Goal: Task Accomplishment & Management: Complete application form

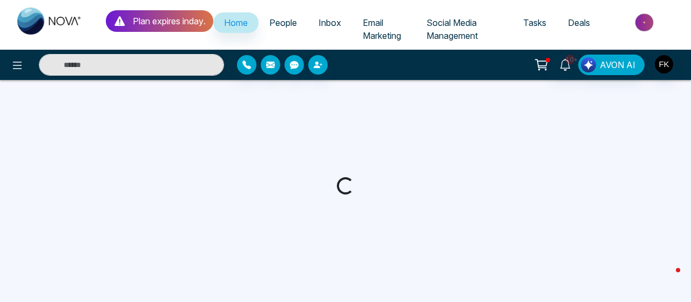
select select "*"
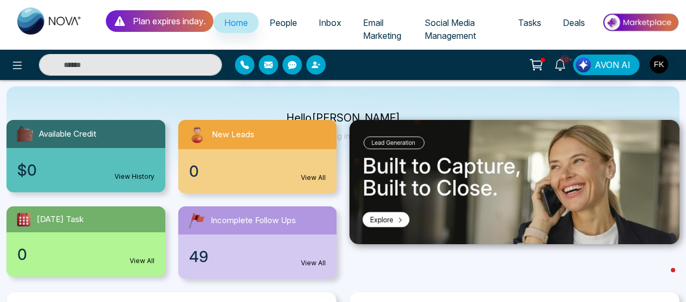
scroll to position [86, 0]
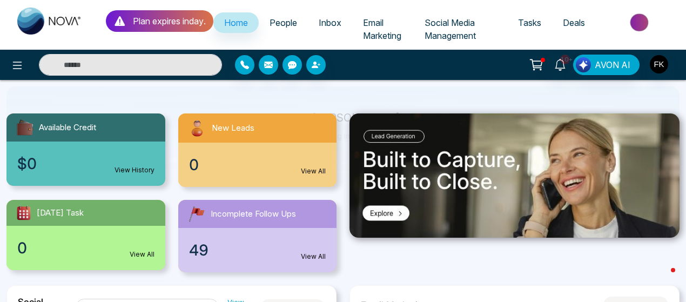
click at [310, 171] on link "View All" at bounding box center [313, 171] width 25 height 10
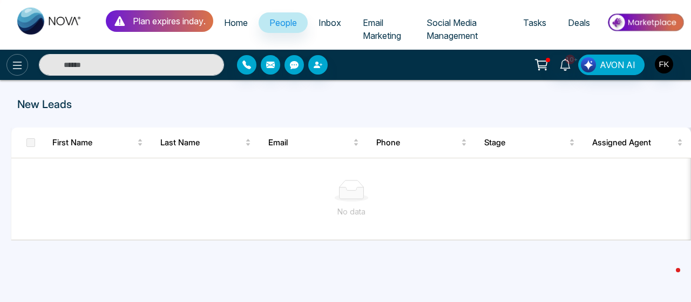
click at [11, 68] on icon at bounding box center [17, 65] width 13 height 13
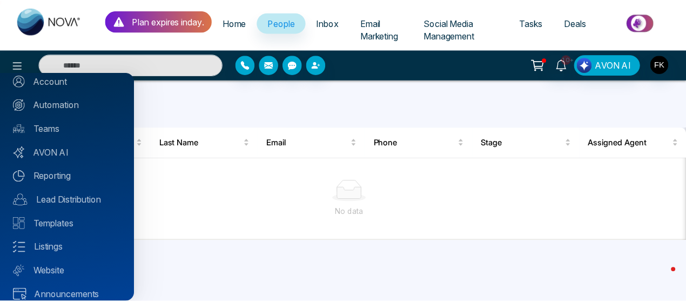
scroll to position [122, 0]
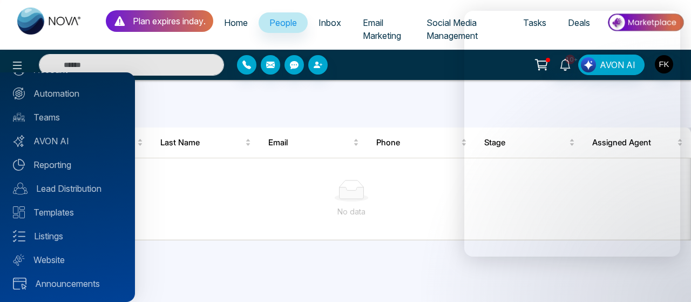
click at [315, 61] on div at bounding box center [345, 151] width 691 height 302
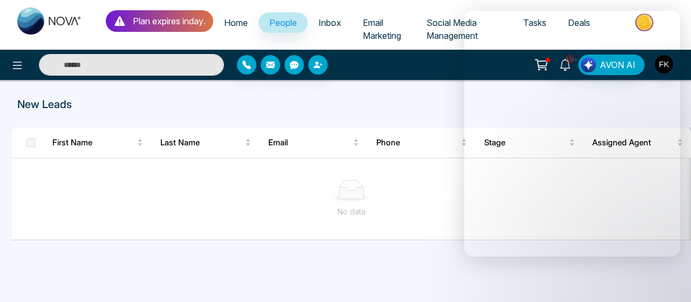
click at [286, 22] on span "People" at bounding box center [283, 22] width 28 height 11
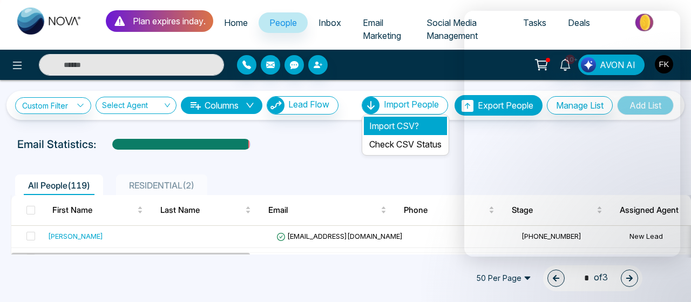
click at [387, 124] on li "Import CSV?" at bounding box center [405, 126] width 83 height 18
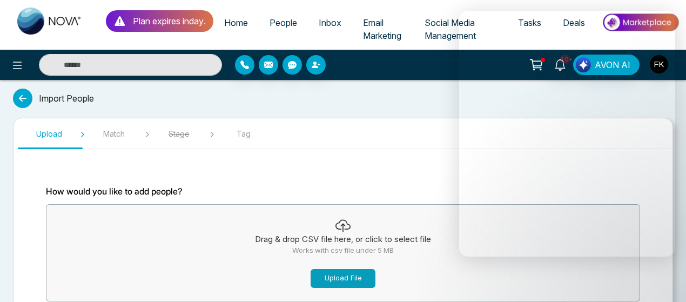
click at [334, 281] on button "Upload File" at bounding box center [342, 278] width 65 height 19
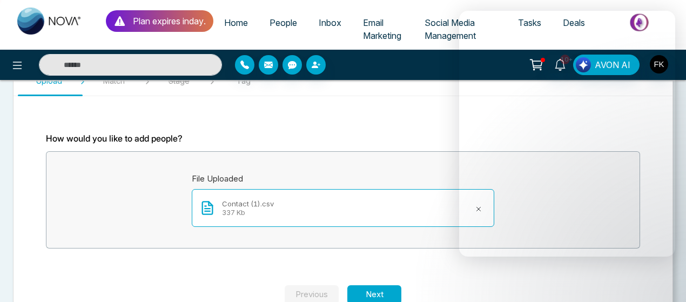
scroll to position [80, 0]
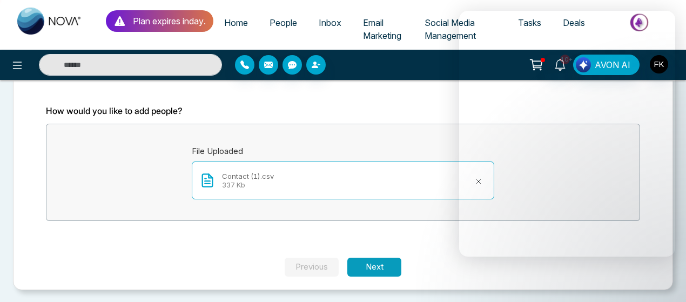
click at [384, 268] on button "Next" at bounding box center [374, 267] width 54 height 19
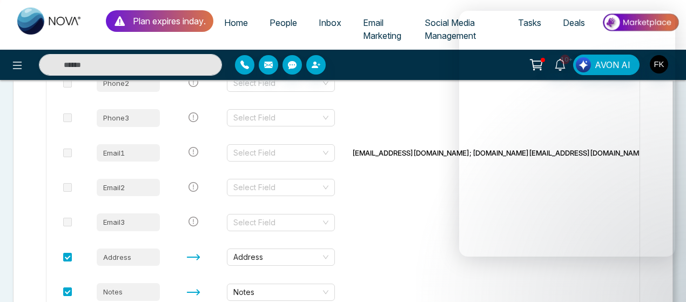
scroll to position [399, 0]
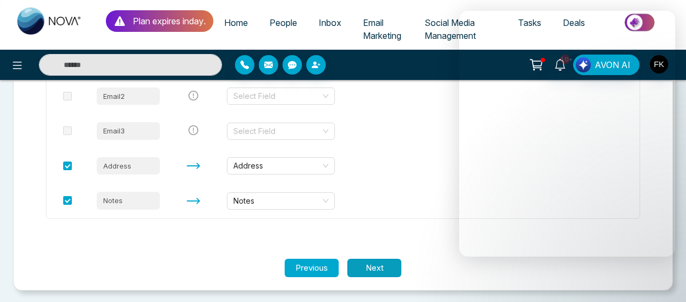
click at [390, 266] on button "Next" at bounding box center [374, 268] width 54 height 19
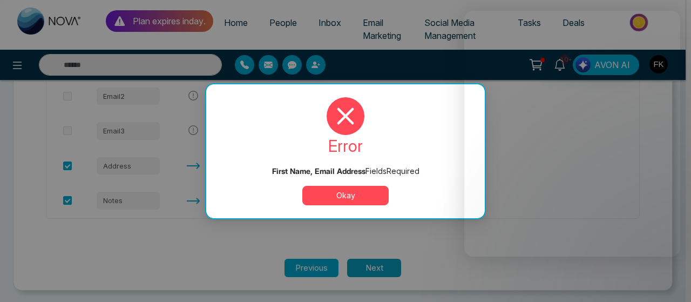
click at [390, 266] on div "First Name, Email Address Field s Required error First Name, Email Address Fiel…" at bounding box center [345, 151] width 691 height 302
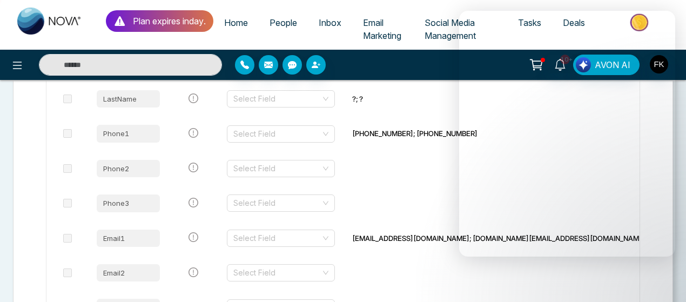
scroll to position [220, 0]
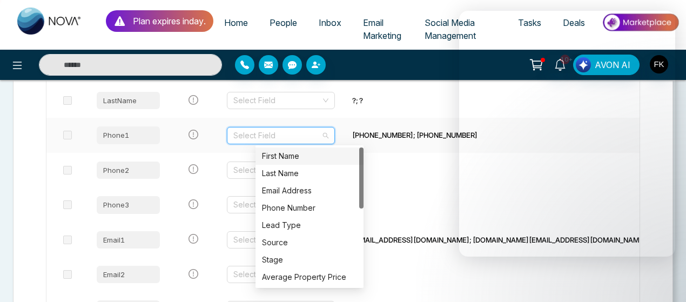
click at [276, 139] on input "search" at bounding box center [276, 135] width 87 height 16
click at [278, 155] on div "First Name" at bounding box center [309, 156] width 95 height 12
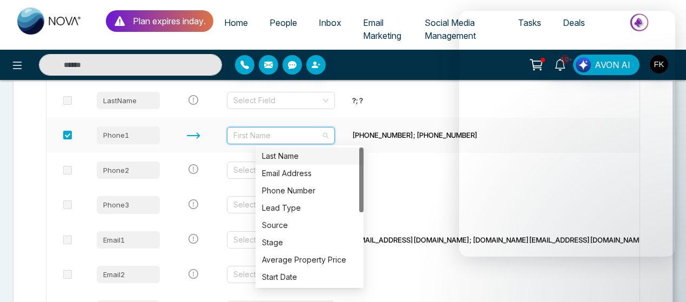
click at [293, 133] on span "First Name" at bounding box center [280, 135] width 95 height 16
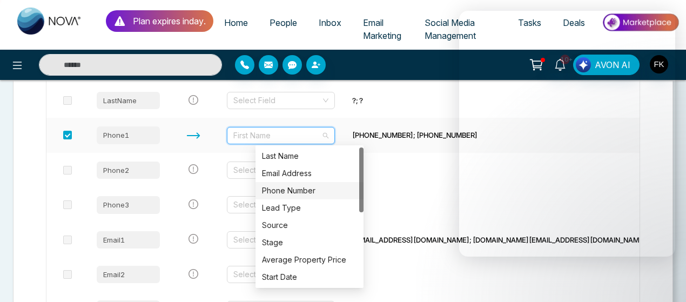
click at [295, 184] on div "Phone Number" at bounding box center [309, 190] width 108 height 17
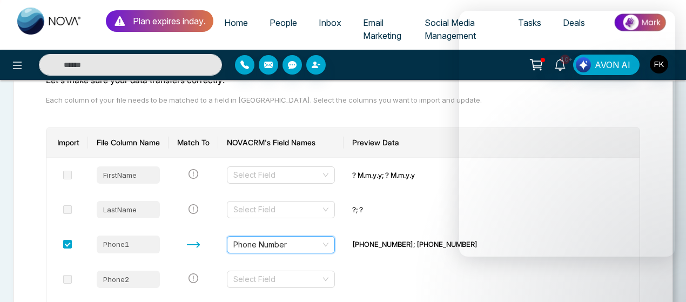
scroll to position [102, 0]
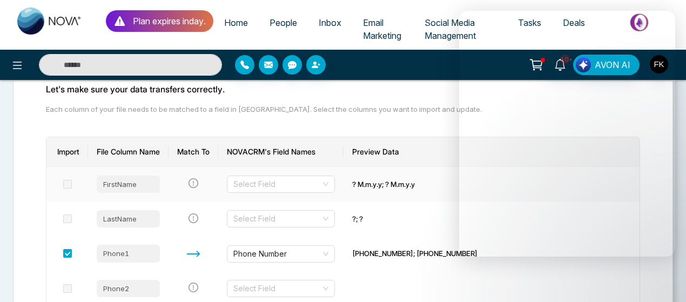
click at [72, 182] on span at bounding box center [67, 184] width 9 height 9
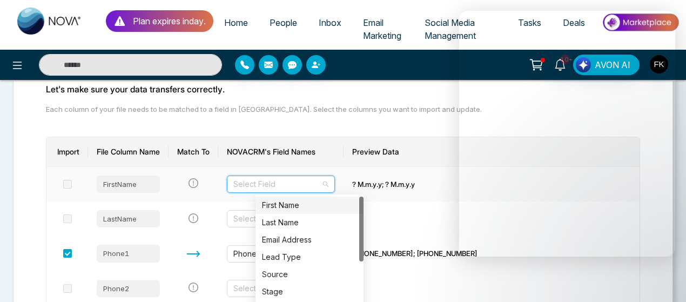
click at [281, 183] on input "search" at bounding box center [276, 184] width 87 height 16
click at [279, 201] on div "First Name" at bounding box center [309, 205] width 95 height 12
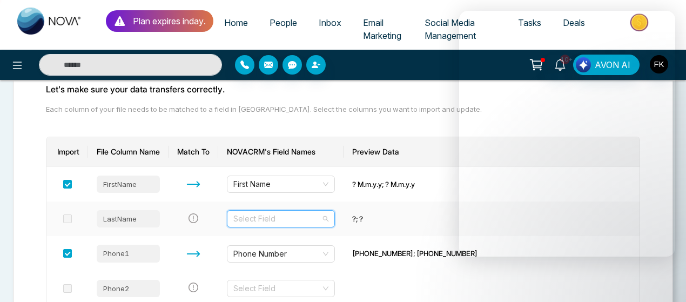
click at [287, 213] on input "search" at bounding box center [276, 219] width 87 height 16
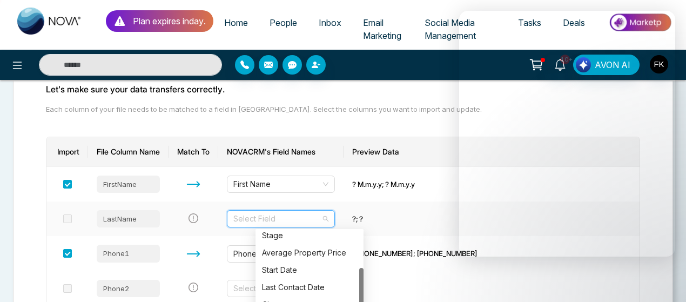
drag, startPoint x: 362, startPoint y: 256, endPoint x: 361, endPoint y: 293, distance: 36.7
click at [361, 293] on div at bounding box center [361, 302] width 4 height 69
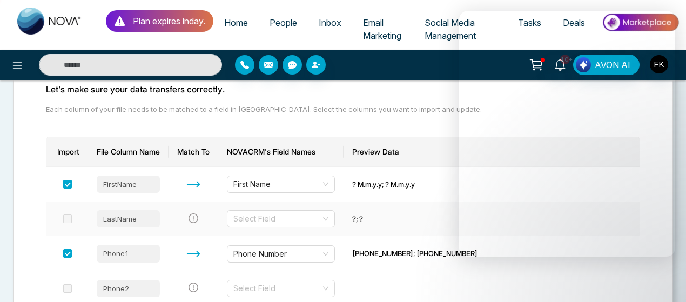
click at [341, 201] on td "Select Field" at bounding box center [280, 218] width 125 height 35
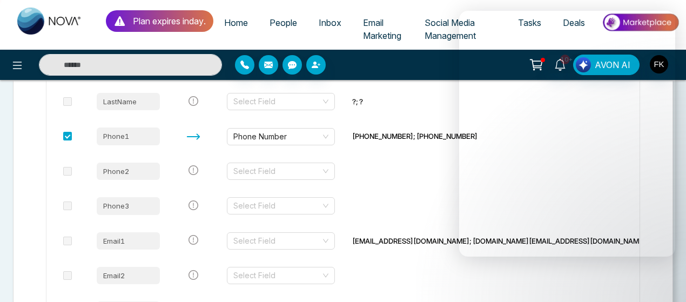
scroll to position [221, 0]
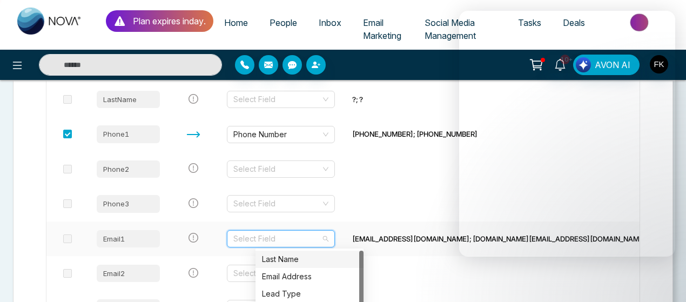
click at [321, 234] on input "search" at bounding box center [276, 239] width 87 height 16
click at [309, 272] on div "Email Address" at bounding box center [309, 277] width 95 height 12
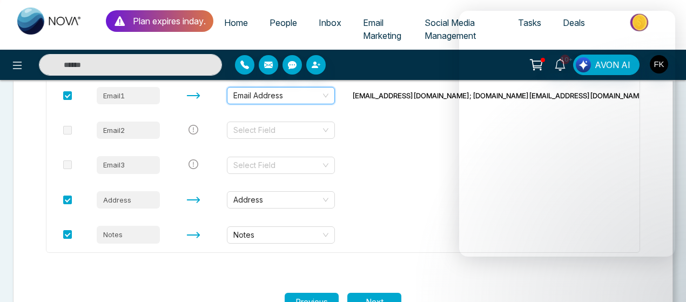
scroll to position [399, 0]
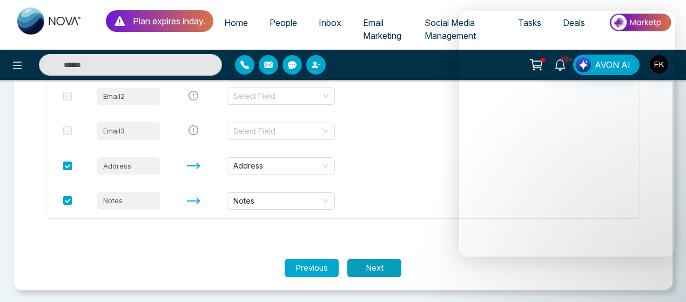
click at [384, 261] on button "Next" at bounding box center [374, 268] width 54 height 19
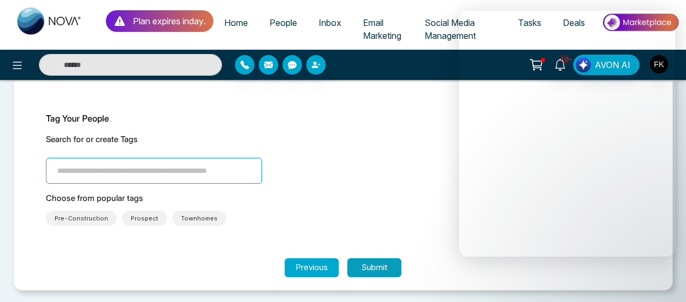
click at [384, 261] on button "Submit" at bounding box center [374, 267] width 54 height 19
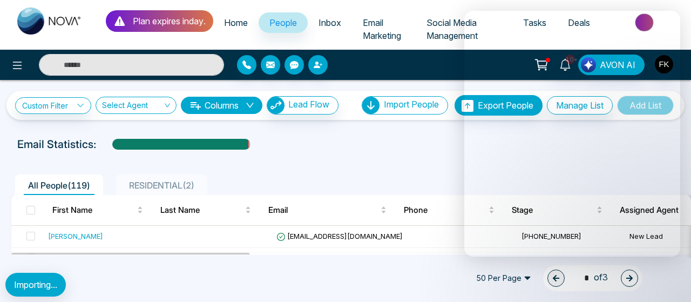
click at [131, 186] on span "RESIDENTIAL ( 2 )" at bounding box center [162, 185] width 74 height 11
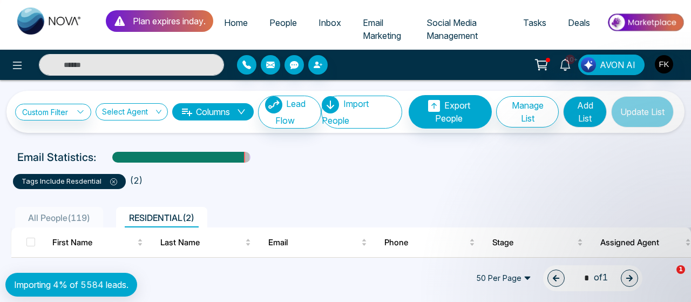
scroll to position [49, 0]
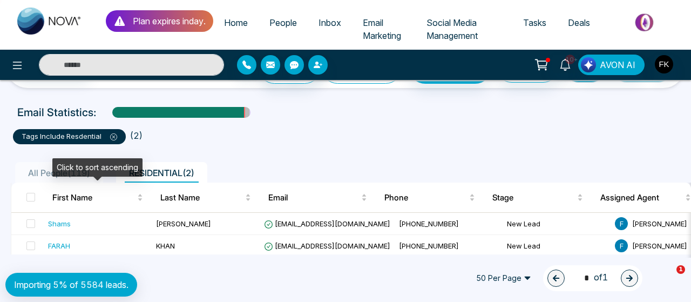
click at [77, 167] on div "Click to sort ascending" at bounding box center [97, 167] width 90 height 18
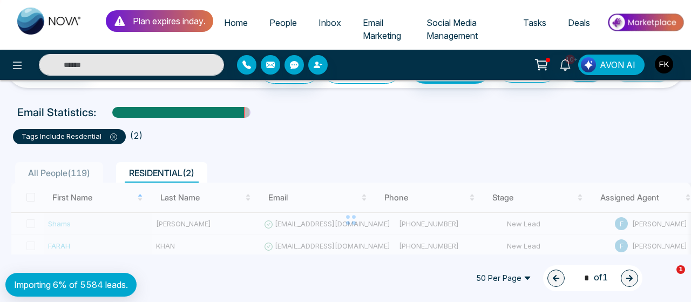
click at [32, 167] on span "All People ( 119 )" at bounding box center [59, 172] width 71 height 11
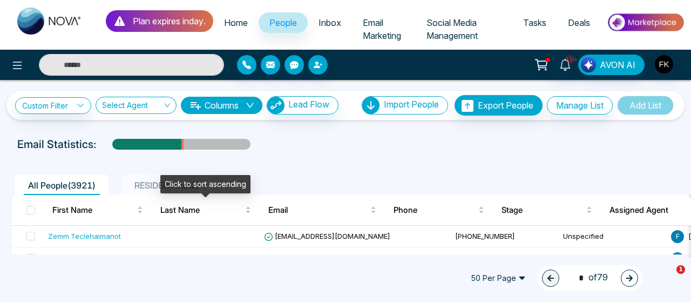
click at [185, 186] on div "Click to sort ascending" at bounding box center [205, 184] width 90 height 18
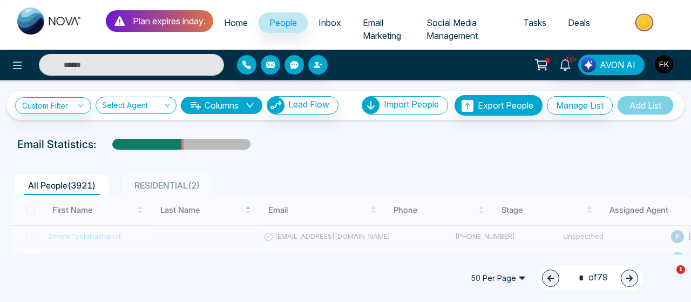
click at [143, 187] on span "RESIDENTIAL ( 2 )" at bounding box center [167, 185] width 74 height 11
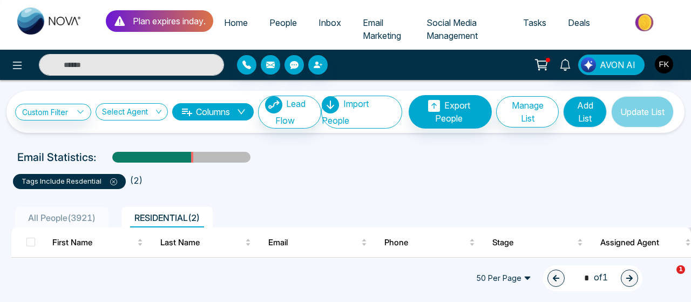
click at [75, 213] on span "All People ( 3921 )" at bounding box center [62, 217] width 76 height 11
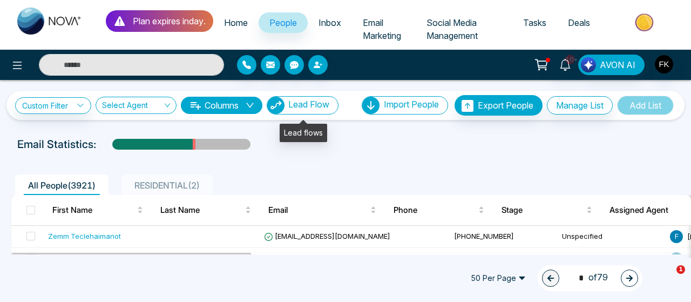
click at [317, 99] on span "Lead Flow" at bounding box center [308, 104] width 41 height 11
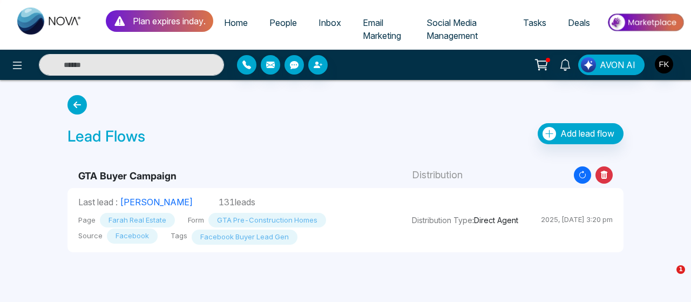
click at [668, 110] on div "Plan expires in day . Home People Inbox Email Marketing Social Media Management…" at bounding box center [345, 151] width 691 height 302
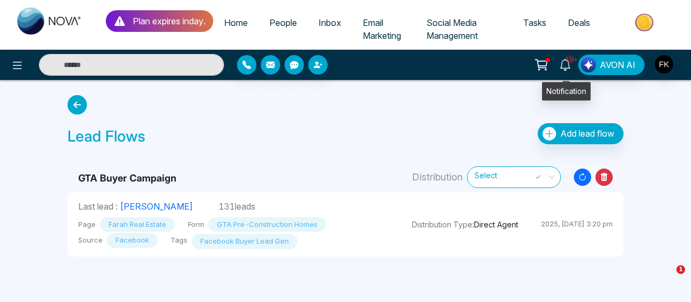
click at [571, 63] on span "10+" at bounding box center [570, 60] width 10 height 10
click at [332, 96] on div "Lead Flows Add lead flow" at bounding box center [345, 120] width 569 height 59
click at [570, 66] on icon at bounding box center [565, 65] width 10 height 12
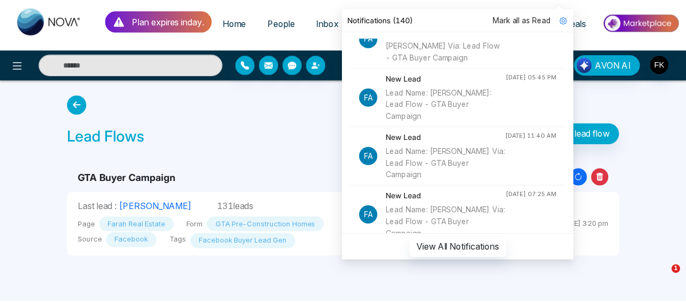
scroll to position [1278, 0]
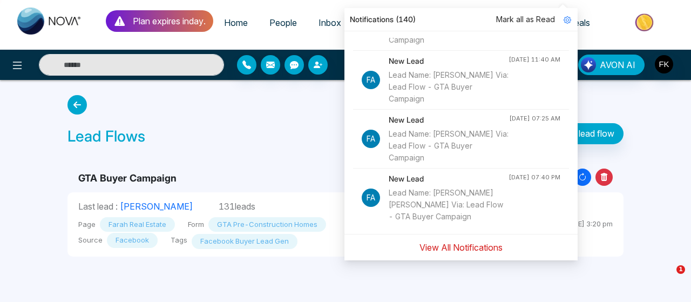
click at [483, 254] on button "View All Notifications" at bounding box center [461, 247] width 97 height 21
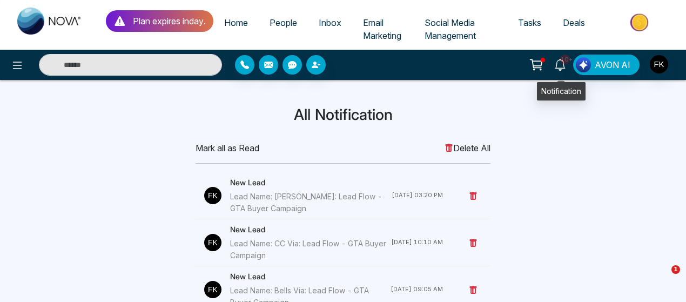
click at [563, 60] on span "10+" at bounding box center [565, 60] width 10 height 10
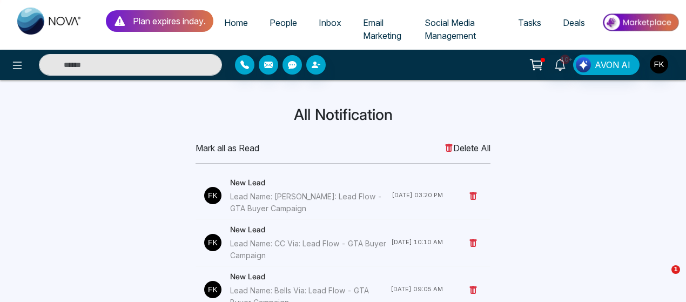
click at [538, 64] on icon at bounding box center [536, 64] width 15 height 15
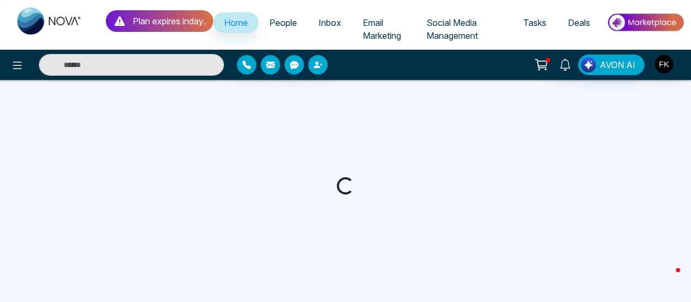
click at [238, 26] on span "Home" at bounding box center [236, 22] width 24 height 11
click at [286, 25] on span "People" at bounding box center [283, 22] width 28 height 11
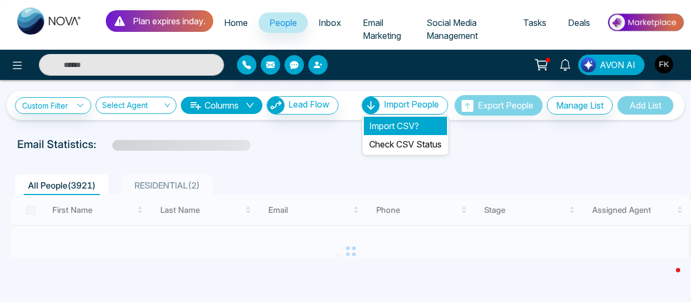
click at [390, 126] on li "Import CSV?" at bounding box center [405, 126] width 83 height 18
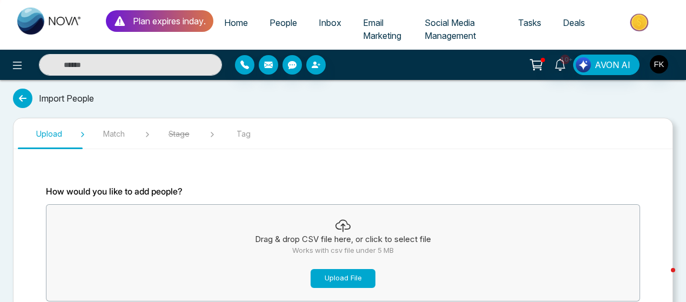
click at [343, 272] on button "Upload File" at bounding box center [342, 278] width 65 height 19
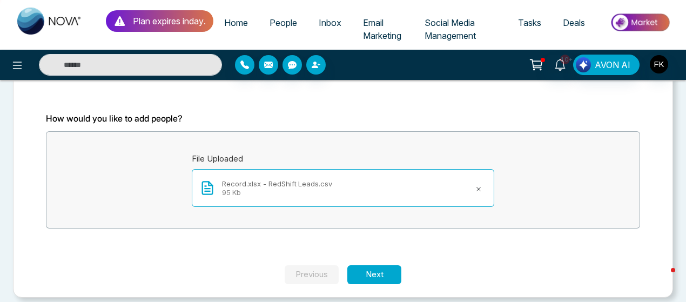
scroll to position [80, 0]
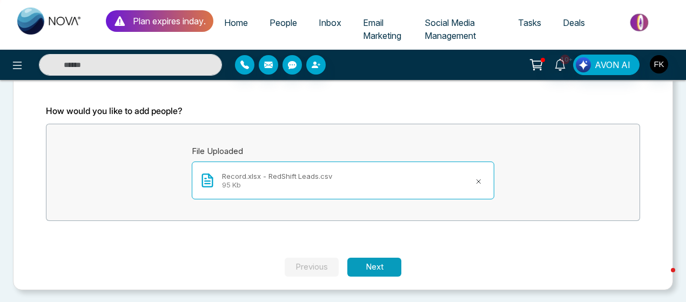
click at [377, 269] on button "Next" at bounding box center [374, 267] width 54 height 19
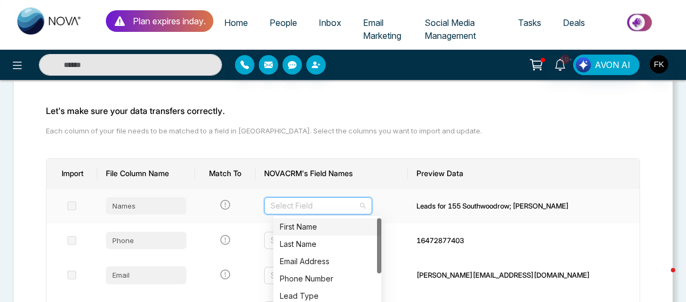
click at [322, 205] on input "search" at bounding box center [314, 206] width 87 height 16
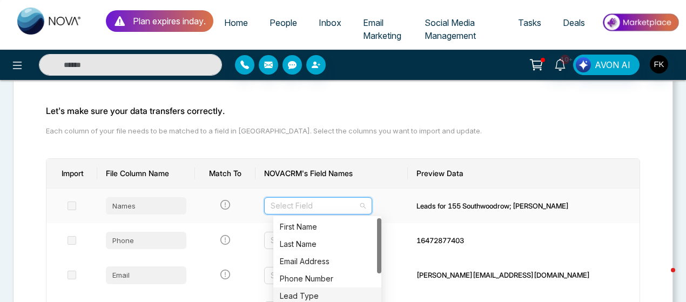
click at [319, 290] on div "Lead Type" at bounding box center [327, 296] width 95 height 12
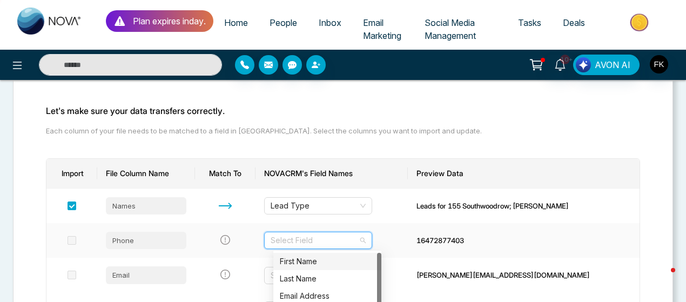
click at [329, 241] on input "search" at bounding box center [314, 240] width 87 height 16
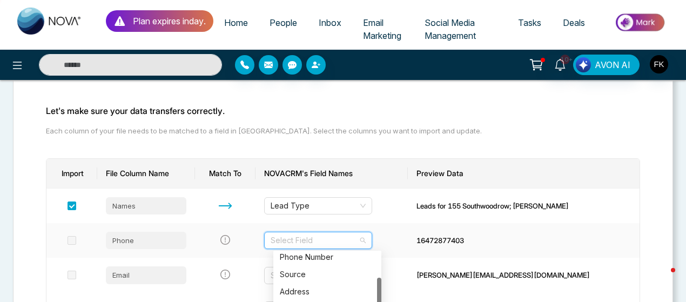
scroll to position [56, 0]
drag, startPoint x: 379, startPoint y: 267, endPoint x: 376, endPoint y: 292, distance: 24.5
click at [326, 254] on div "Phone Number" at bounding box center [327, 257] width 95 height 12
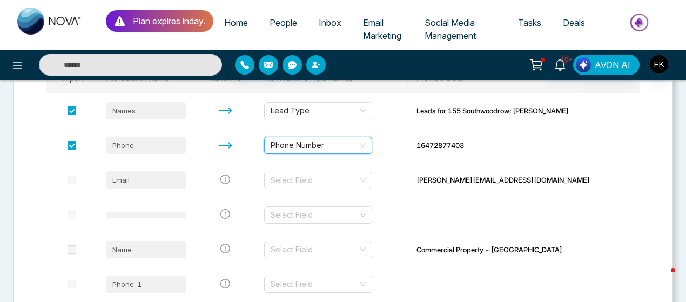
scroll to position [181, 0]
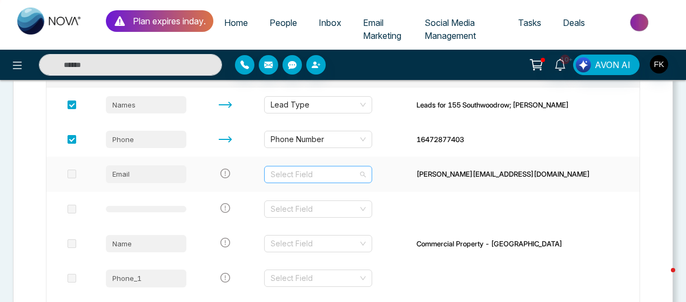
click at [313, 179] on input "search" at bounding box center [314, 174] width 87 height 16
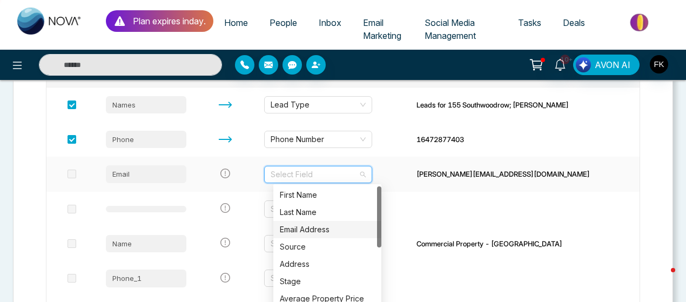
click at [300, 231] on div "Email Address" at bounding box center [327, 230] width 95 height 12
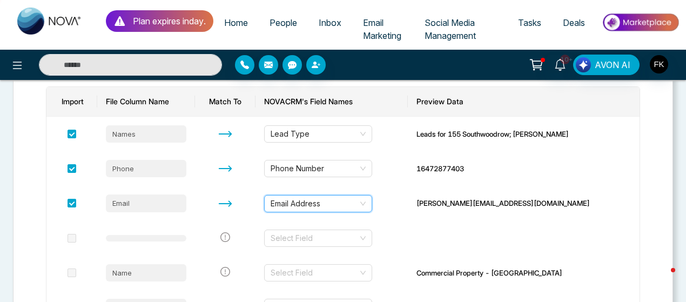
scroll to position [139, 0]
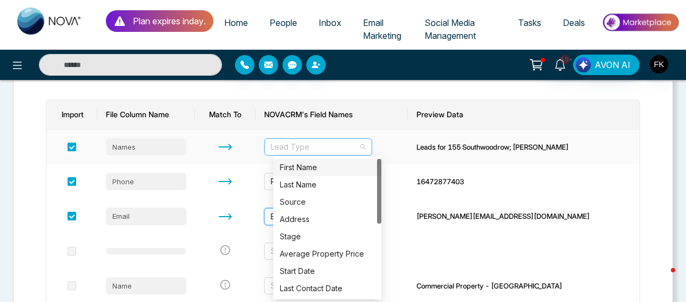
click at [323, 146] on span "Lead Type" at bounding box center [318, 147] width 95 height 16
click at [306, 170] on div "First Name" at bounding box center [327, 167] width 95 height 12
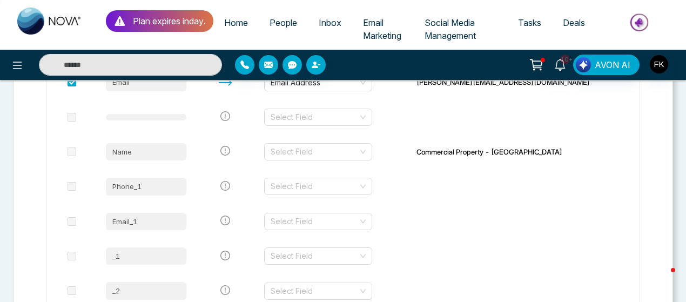
scroll to position [272, 0]
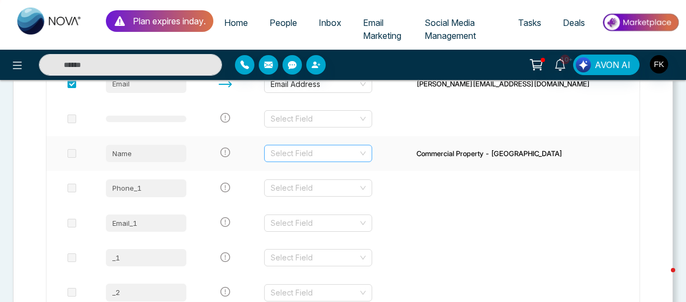
click at [347, 145] on input "search" at bounding box center [314, 153] width 87 height 16
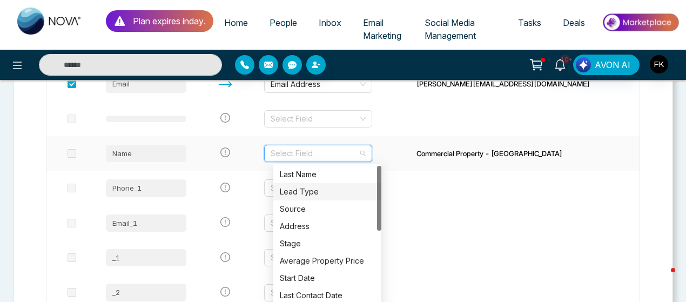
click at [309, 188] on div "Lead Type" at bounding box center [327, 192] width 95 height 12
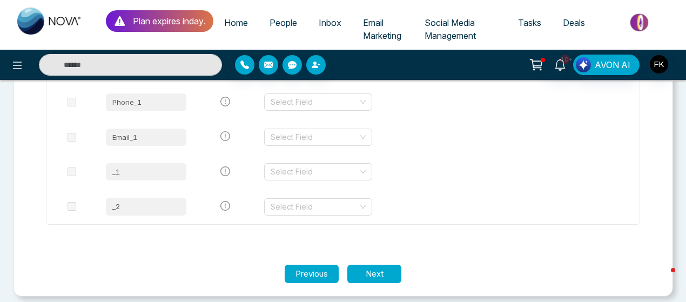
scroll to position [364, 0]
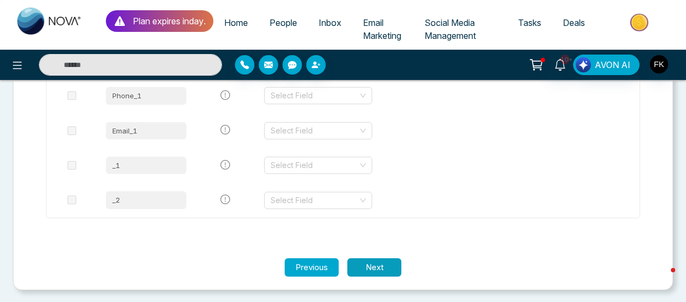
click at [387, 268] on button "Next" at bounding box center [374, 267] width 54 height 19
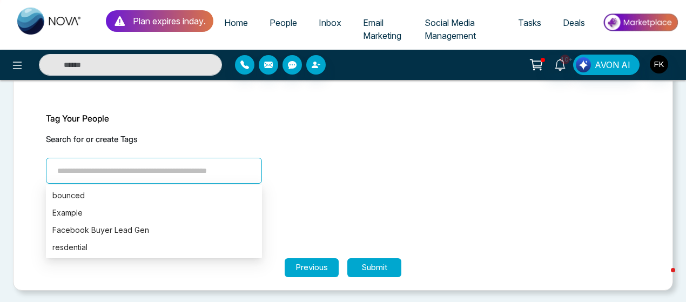
click at [125, 170] on input "search" at bounding box center [154, 171] width 216 height 26
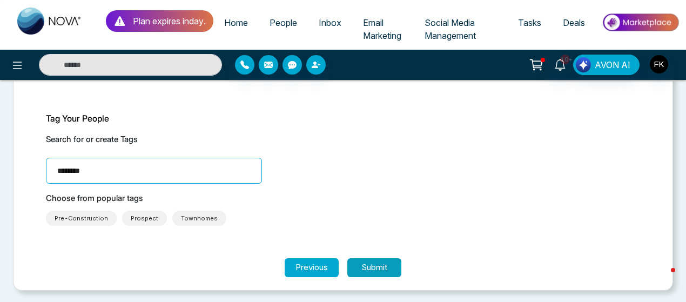
type input "********"
click at [391, 269] on button "Submit" at bounding box center [374, 267] width 54 height 19
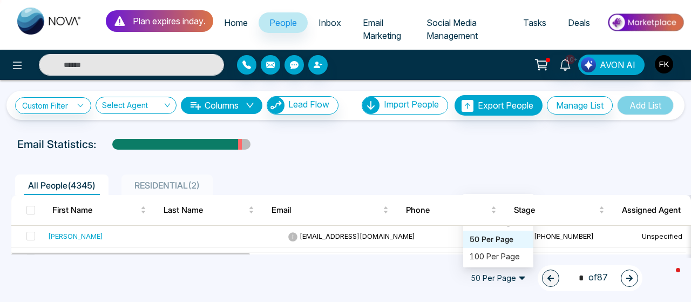
click at [516, 279] on span "50 Per Page" at bounding box center [498, 277] width 70 height 17
click at [503, 250] on div "100 Per Page" at bounding box center [498, 256] width 70 height 17
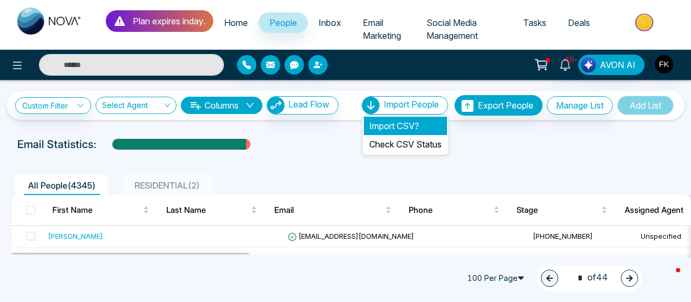
click at [389, 124] on li "Import CSV?" at bounding box center [405, 126] width 83 height 18
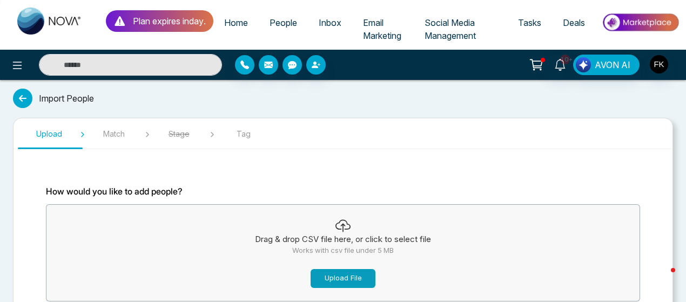
click at [343, 275] on button "Upload File" at bounding box center [342, 278] width 65 height 19
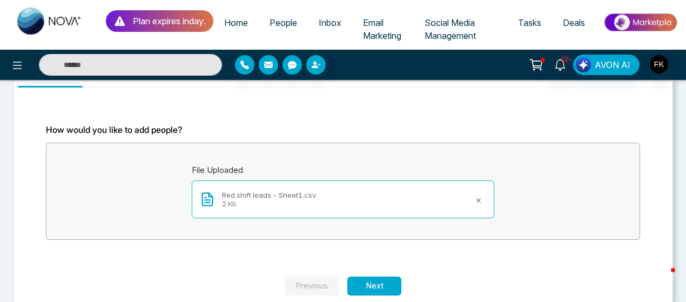
scroll to position [80, 0]
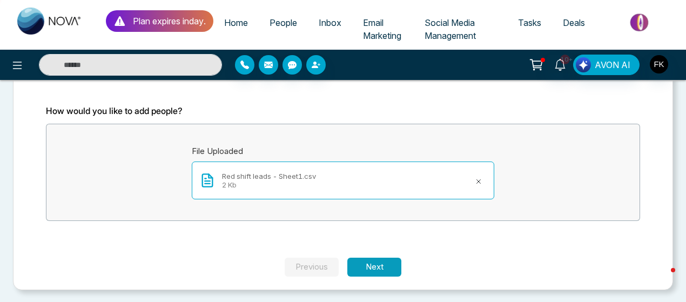
click at [377, 263] on button "Next" at bounding box center [374, 267] width 54 height 19
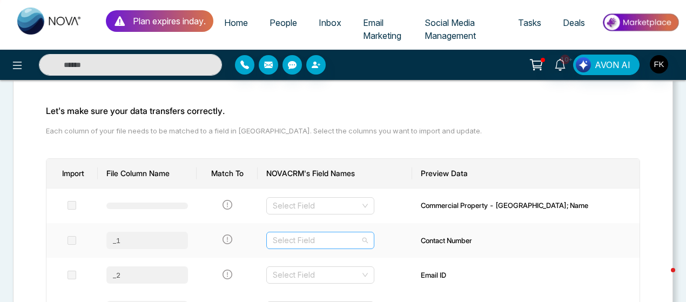
click at [374, 238] on div "Select Field" at bounding box center [320, 240] width 108 height 17
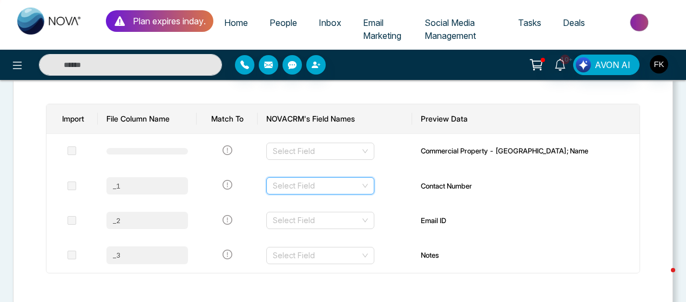
scroll to position [135, 0]
click at [352, 183] on input "search" at bounding box center [316, 186] width 87 height 16
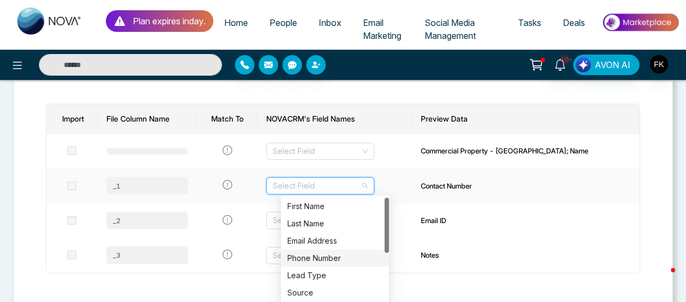
click at [319, 260] on div "Phone Number" at bounding box center [334, 258] width 95 height 12
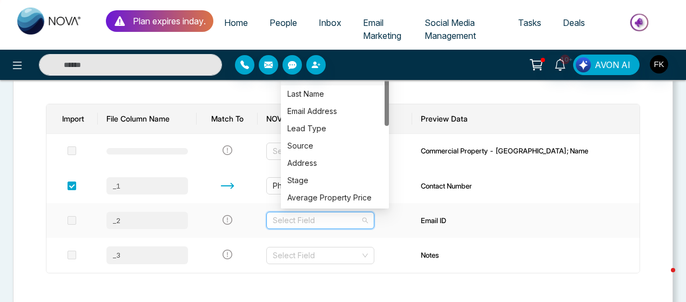
click at [341, 218] on input "search" at bounding box center [316, 220] width 87 height 16
click at [334, 110] on div "Email Address" at bounding box center [334, 111] width 95 height 12
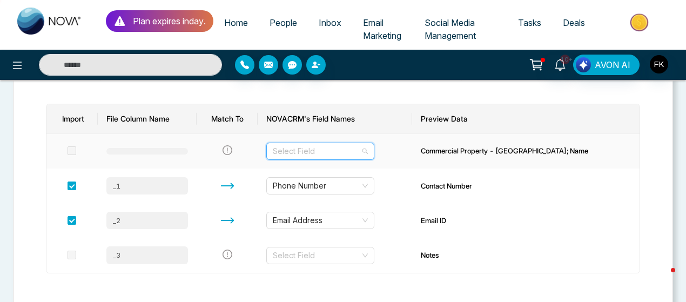
click at [321, 147] on input "search" at bounding box center [316, 151] width 87 height 16
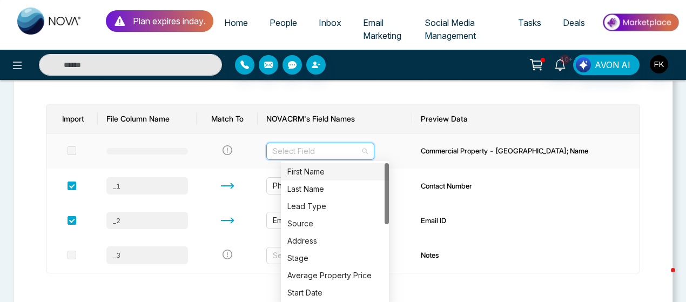
click at [307, 178] on div "First Name" at bounding box center [335, 171] width 108 height 17
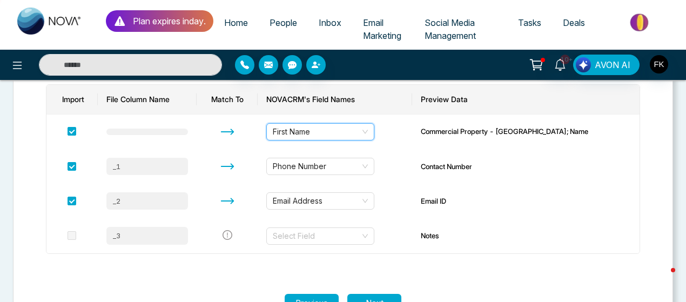
scroll to position [190, 0]
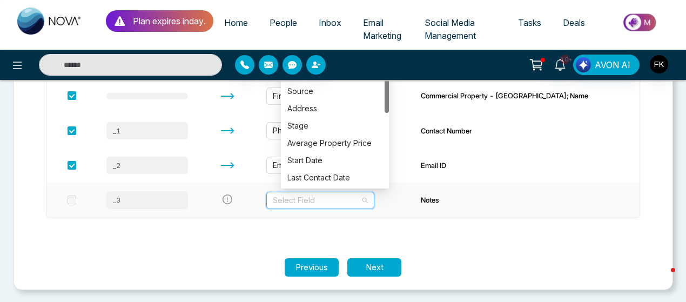
click at [360, 198] on input "search" at bounding box center [316, 200] width 87 height 16
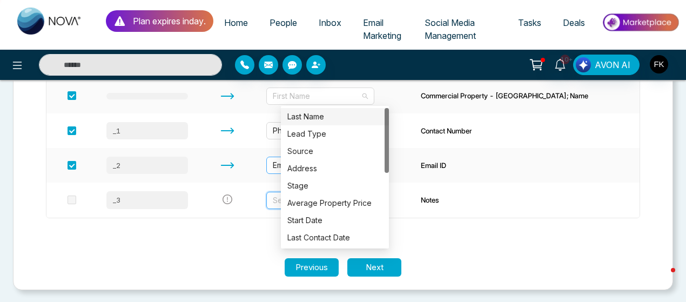
drag, startPoint x: 389, startPoint y: 99, endPoint x: 389, endPoint y: 168, distance: 69.1
click at [389, 168] on tbody "First Name Commercial Property - Newmarket; Name _1 Phone Number Contact Number…" at bounding box center [342, 148] width 593 height 139
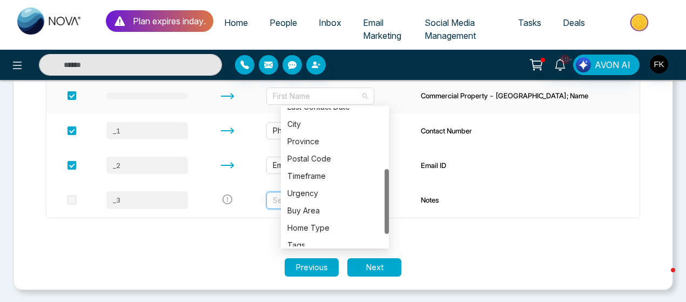
scroll to position [156, 0]
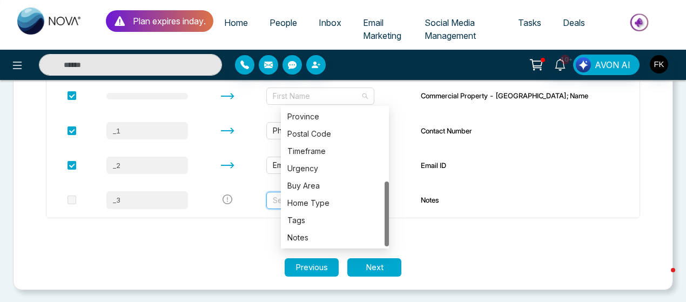
drag, startPoint x: 387, startPoint y: 156, endPoint x: 391, endPoint y: 278, distance: 122.1
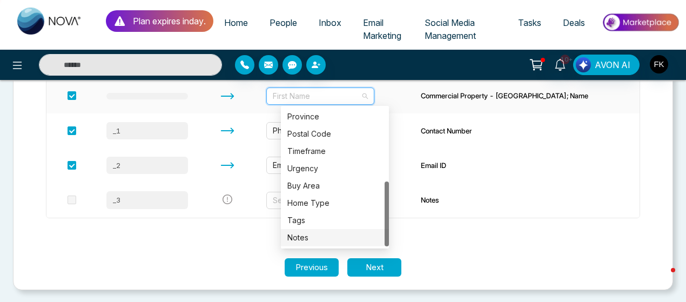
click at [330, 235] on div "Notes" at bounding box center [334, 238] width 95 height 12
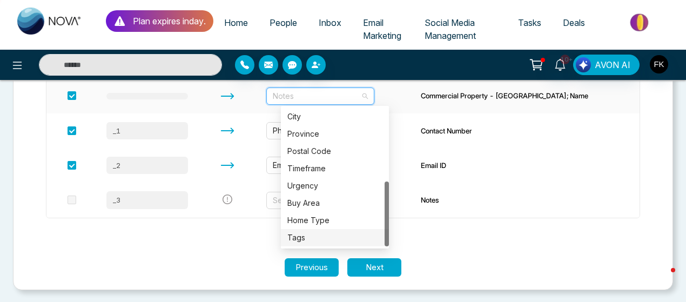
click at [368, 91] on span "Notes" at bounding box center [320, 96] width 95 height 16
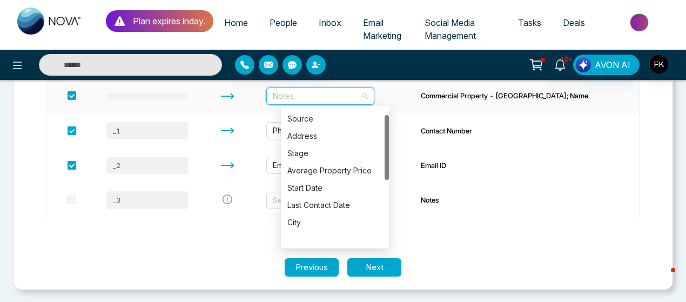
scroll to position [0, 0]
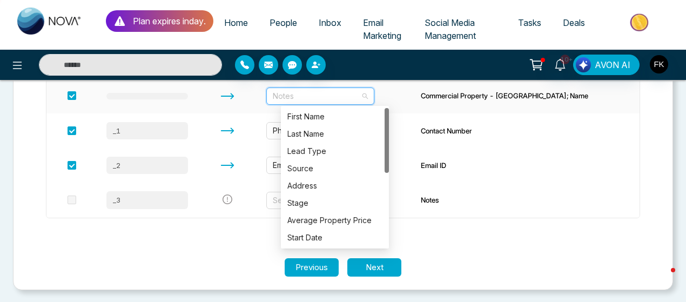
drag, startPoint x: 387, startPoint y: 199, endPoint x: 376, endPoint y: 98, distance: 101.5
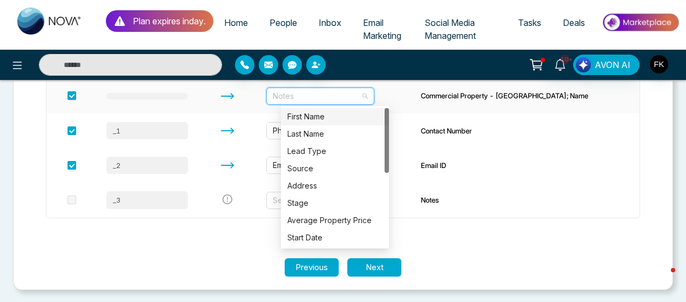
click at [326, 110] on div "First Name" at bounding box center [335, 116] width 108 height 17
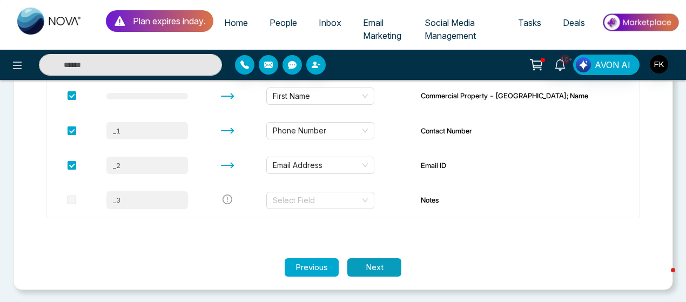
click at [384, 265] on button "Next" at bounding box center [374, 267] width 54 height 19
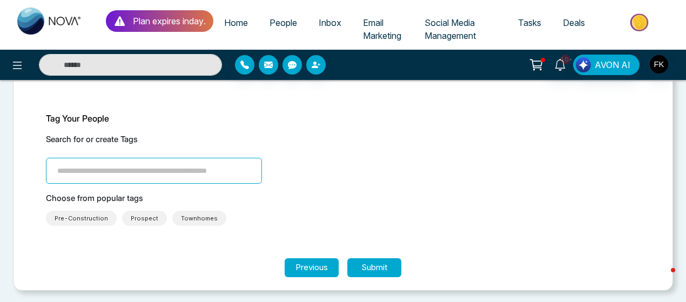
click at [221, 173] on input "search" at bounding box center [154, 171] width 216 height 26
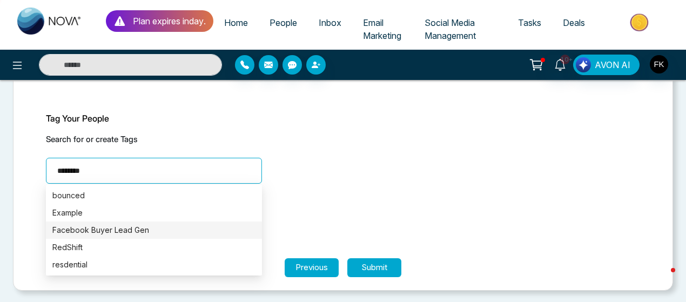
type input "********"
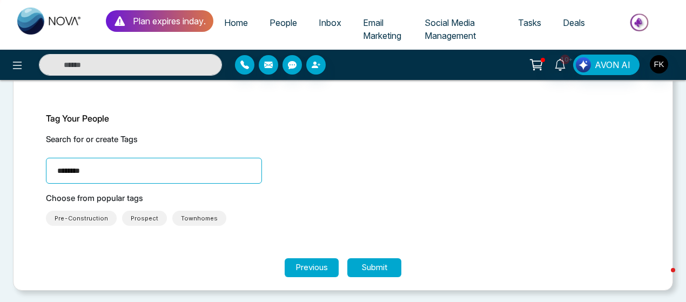
click at [276, 229] on section "Tag Your People Search for or create Tags ******** Choose from popular tags Pre…" at bounding box center [343, 171] width 648 height 173
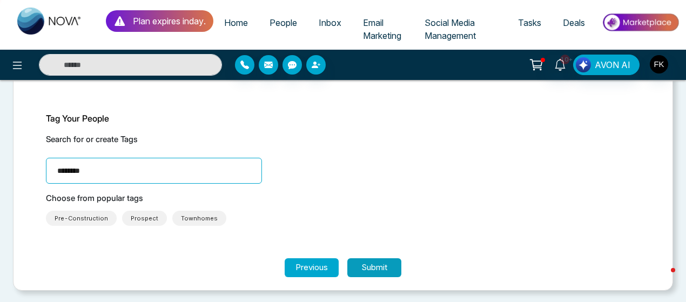
click at [372, 268] on button "Submit" at bounding box center [374, 267] width 54 height 19
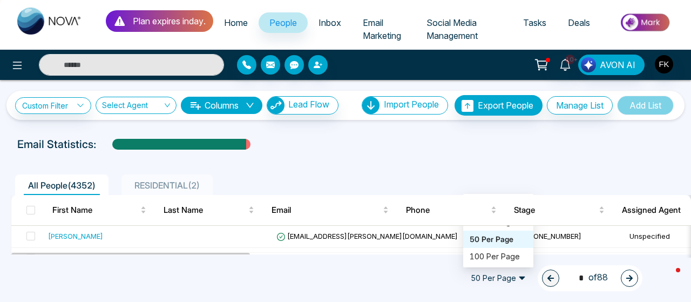
click at [522, 279] on span "50 Per Page" at bounding box center [498, 277] width 70 height 17
click at [505, 259] on div "100 Per Page" at bounding box center [498, 257] width 57 height 12
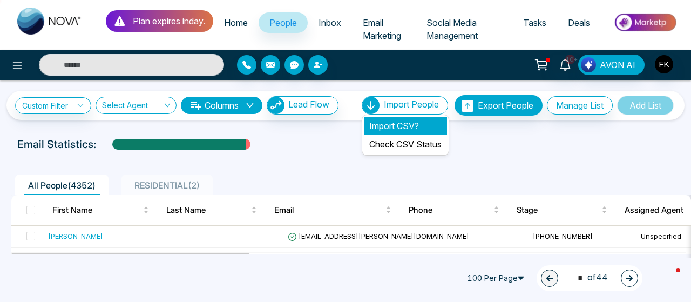
click at [397, 123] on li "Import CSV?" at bounding box center [405, 126] width 83 height 18
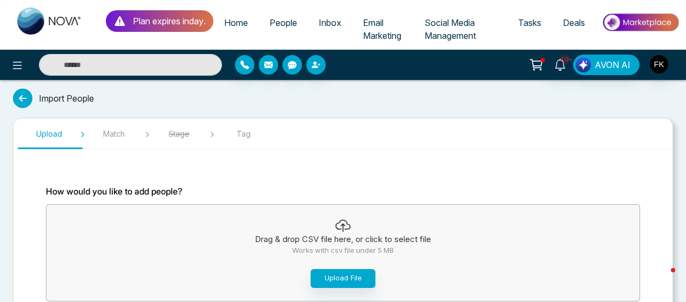
click at [334, 267] on div "Drag & drop CSV file here, or click to select file Works with csv file under 5 …" at bounding box center [342, 252] width 593 height 91
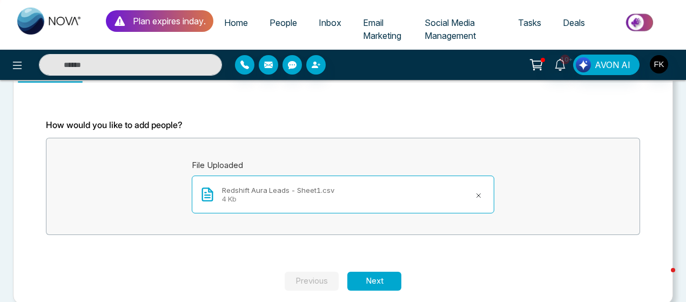
scroll to position [80, 0]
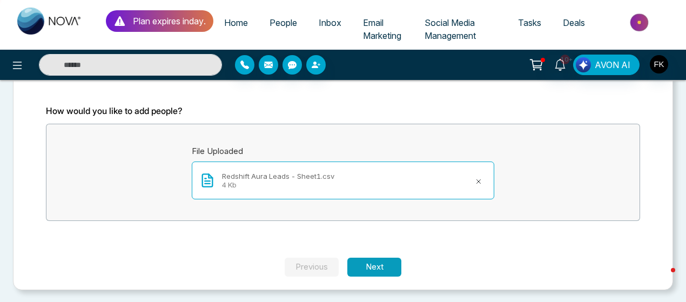
click at [391, 269] on button "Next" at bounding box center [374, 267] width 54 height 19
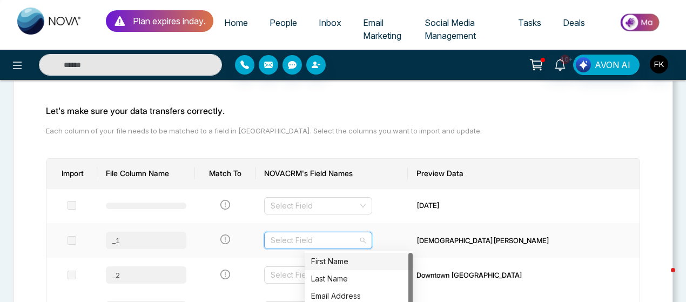
click at [358, 242] on input "search" at bounding box center [314, 240] width 87 height 16
click at [367, 261] on div "First Name" at bounding box center [358, 261] width 95 height 12
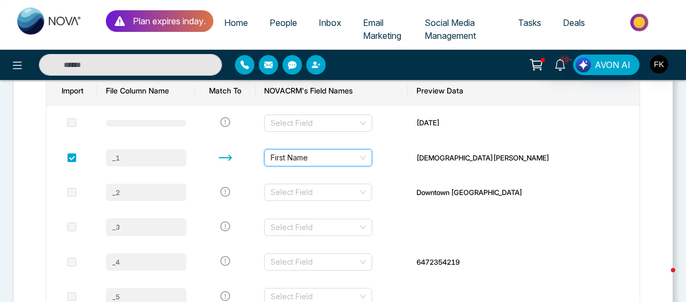
scroll to position [171, 0]
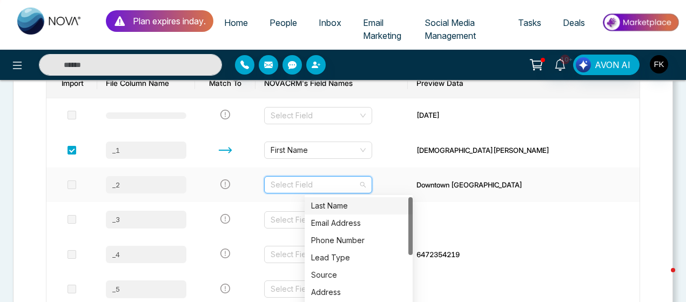
click at [358, 179] on input "search" at bounding box center [314, 185] width 87 height 16
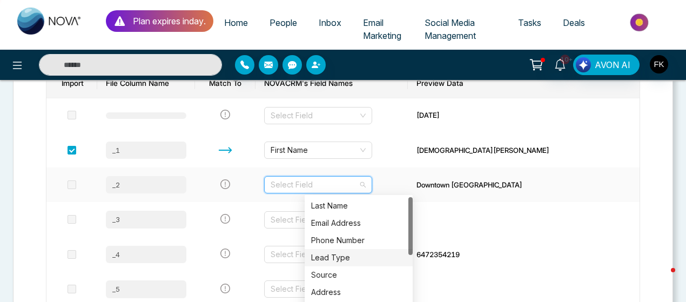
click at [333, 258] on div "Lead Type" at bounding box center [358, 258] width 95 height 12
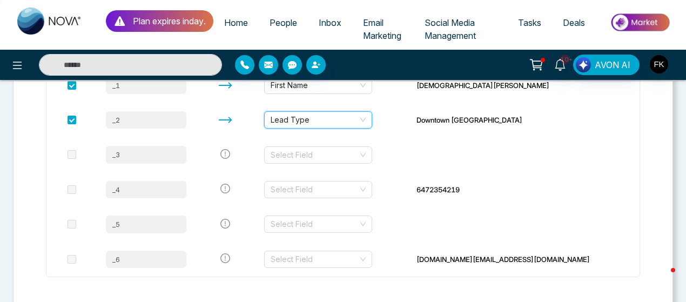
scroll to position [266, 0]
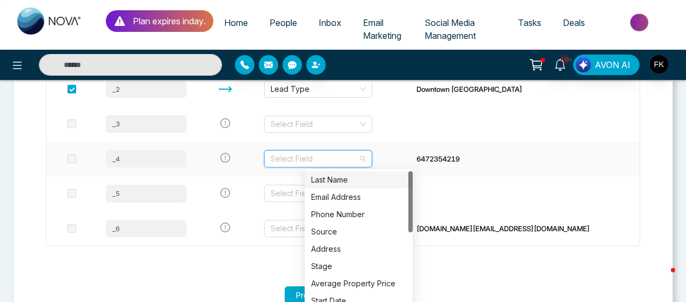
click at [358, 161] on input "search" at bounding box center [314, 159] width 87 height 16
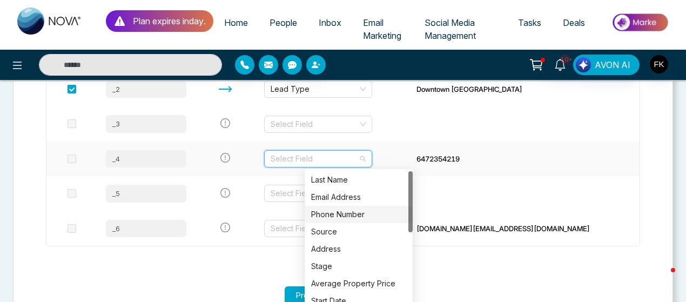
click at [348, 210] on div "Phone Number" at bounding box center [358, 214] width 95 height 12
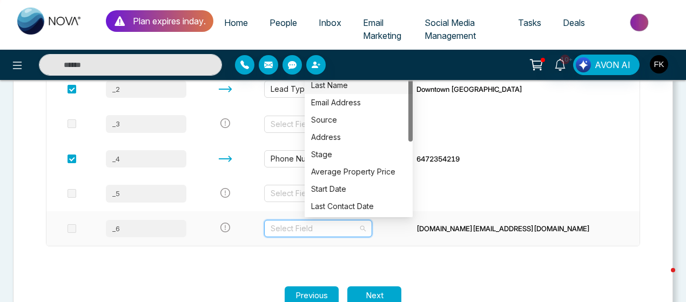
click at [358, 227] on input "search" at bounding box center [314, 228] width 87 height 16
click at [372, 97] on div "Email Address" at bounding box center [358, 103] width 95 height 12
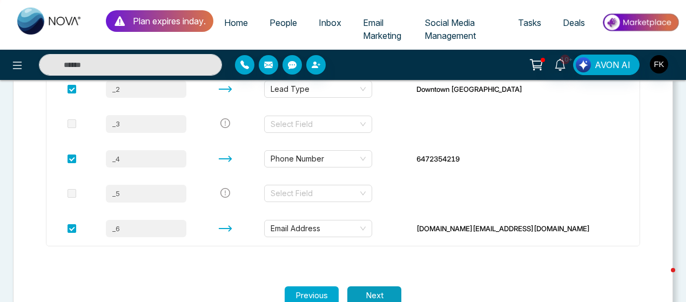
click at [379, 287] on button "Next" at bounding box center [374, 295] width 54 height 19
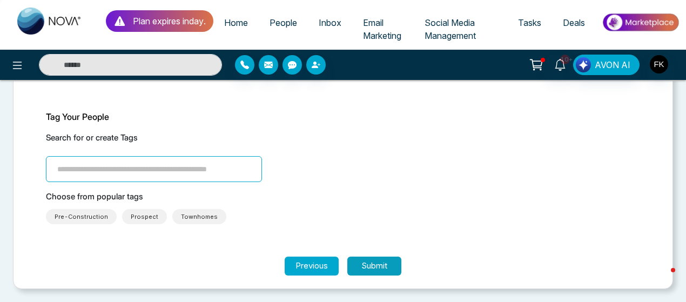
scroll to position [73, 0]
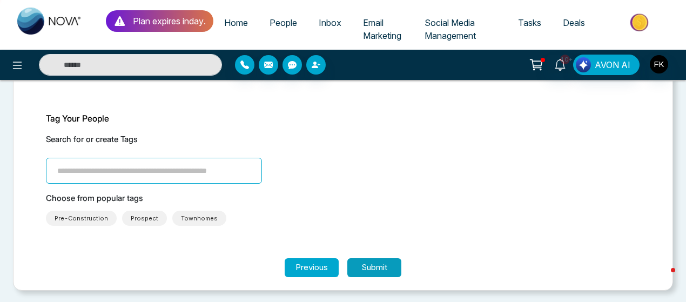
click at [381, 267] on button "Submit" at bounding box center [374, 267] width 54 height 19
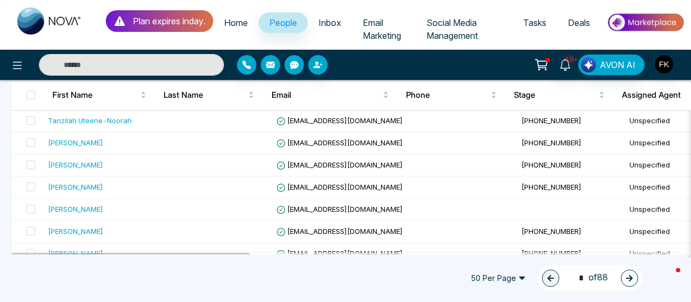
scroll to position [1071, 0]
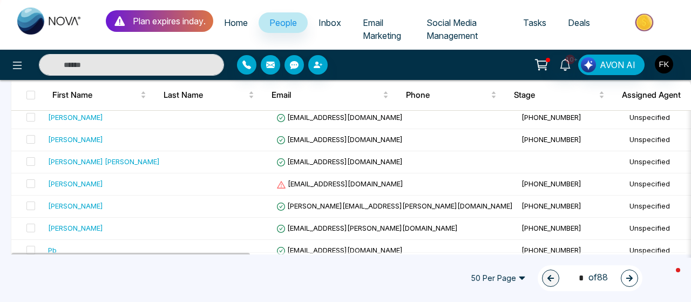
click at [285, 15] on link "People" at bounding box center [283, 22] width 49 height 21
click at [517, 279] on span "50 Per Page" at bounding box center [498, 277] width 70 height 17
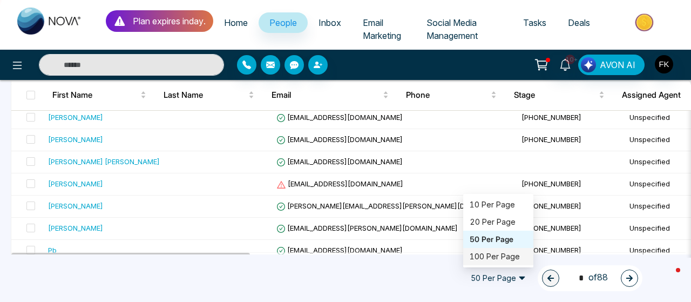
click at [496, 258] on div "100 Per Page" at bounding box center [498, 257] width 57 height 12
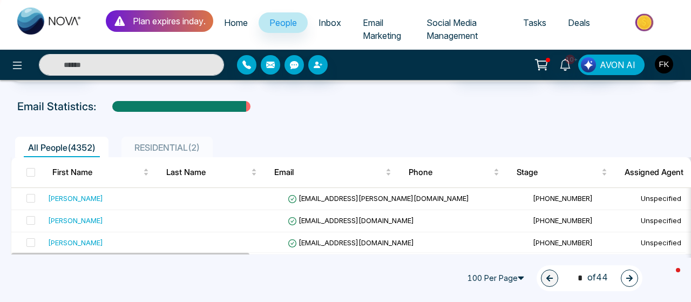
scroll to position [0, 0]
